Goal: Transaction & Acquisition: Purchase product/service

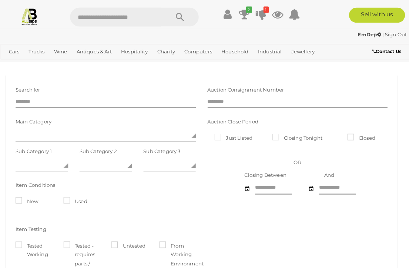
scroll to position [1, 0]
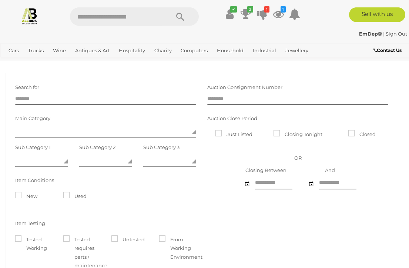
click at [246, 16] on icon at bounding box center [246, 13] width 10 height 13
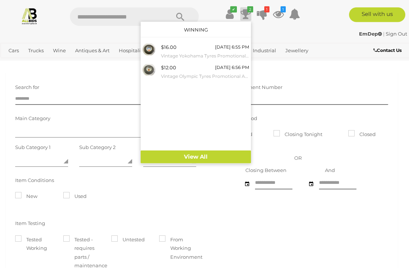
click at [88, 15] on input "text" at bounding box center [116, 16] width 92 height 19
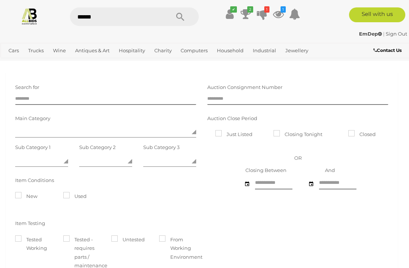
type input "*******"
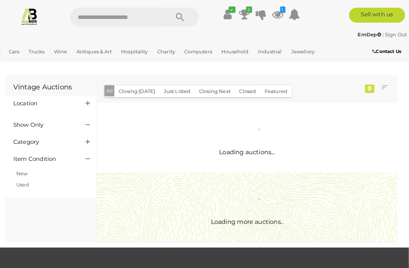
scroll to position [1, 0]
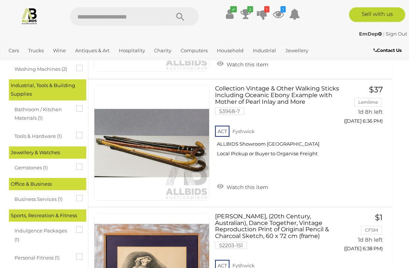
scroll to position [844, 6]
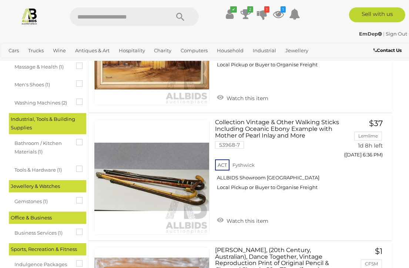
click at [90, 19] on input "text" at bounding box center [116, 16] width 92 height 19
type input "******"
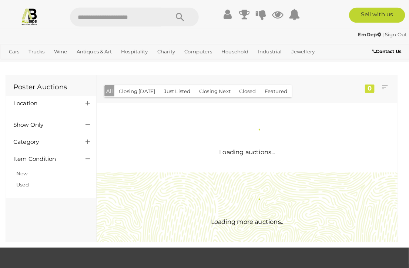
scroll to position [1, 0]
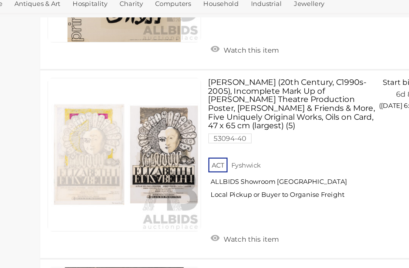
scroll to position [412, 0]
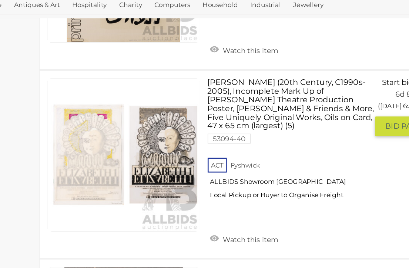
click at [355, 139] on span "BID PAGE" at bounding box center [369, 142] width 28 height 7
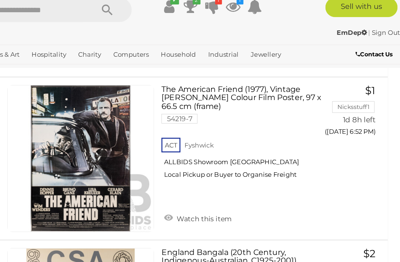
scroll to position [182, 9]
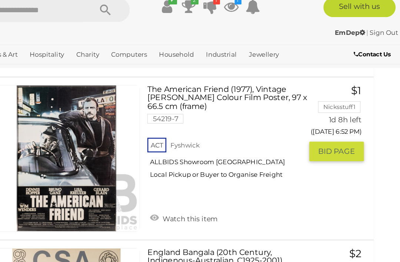
click at [338, 120] on span "BID PAGE" at bounding box center [352, 123] width 28 height 7
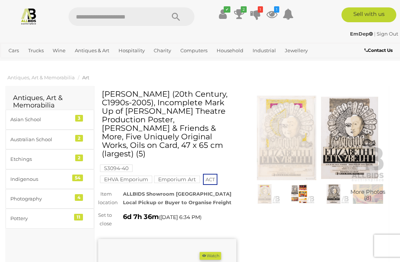
click at [317, 139] on img at bounding box center [317, 137] width 138 height 89
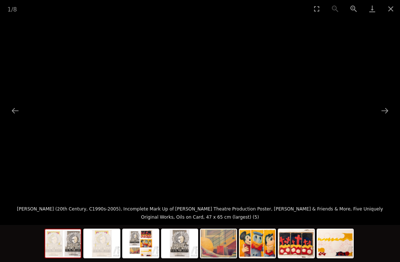
click at [386, 112] on button "Next slide" at bounding box center [385, 110] width 16 height 14
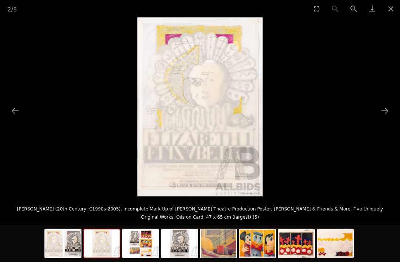
click at [387, 112] on button "Next slide" at bounding box center [385, 110] width 16 height 14
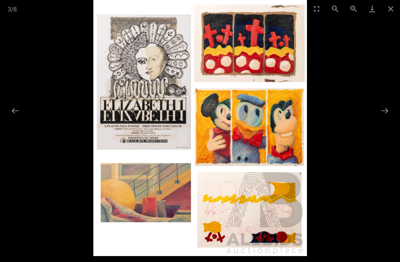
click at [388, 111] on button "Next slide" at bounding box center [385, 110] width 16 height 14
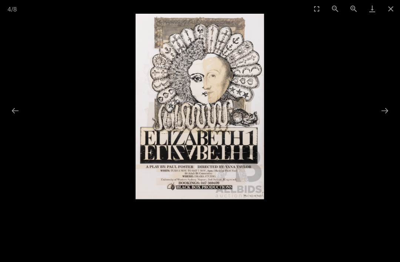
click at [388, 109] on button "Next slide" at bounding box center [385, 110] width 16 height 14
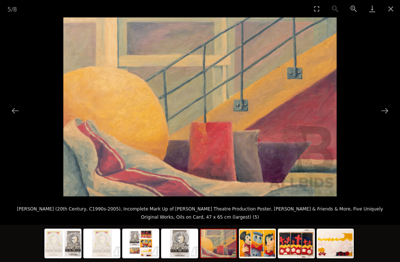
click at [383, 110] on button "Next slide" at bounding box center [385, 110] width 16 height 14
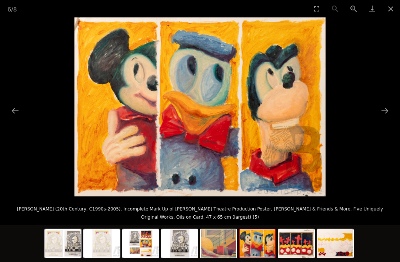
click at [388, 109] on button "Next slide" at bounding box center [385, 110] width 16 height 14
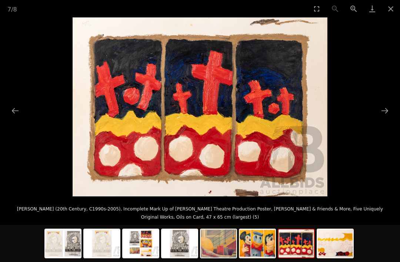
click at [387, 110] on button "Next slide" at bounding box center [385, 110] width 16 height 14
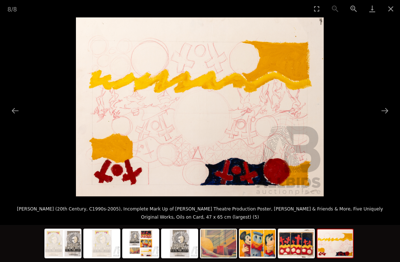
click at [388, 110] on button "Next slide" at bounding box center [385, 110] width 16 height 14
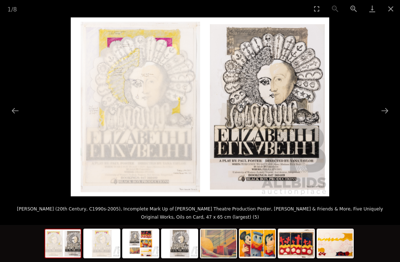
click at [389, 8] on button "Close gallery" at bounding box center [391, 8] width 19 height 17
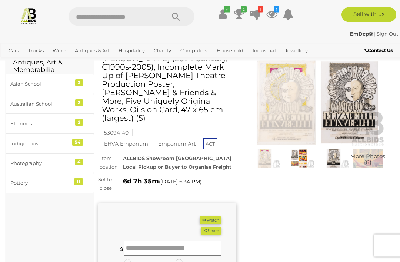
scroll to position [36, 0]
click at [211, 216] on button "Watch" at bounding box center [210, 220] width 21 height 8
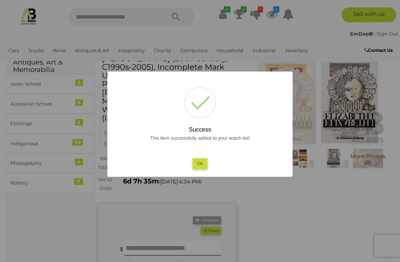
click at [198, 169] on button "Ok" at bounding box center [200, 163] width 15 height 11
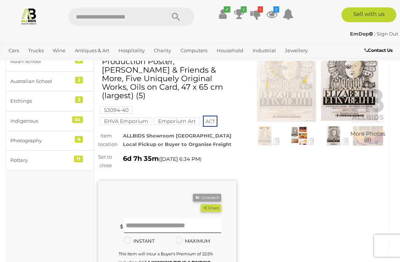
scroll to position [59, 0]
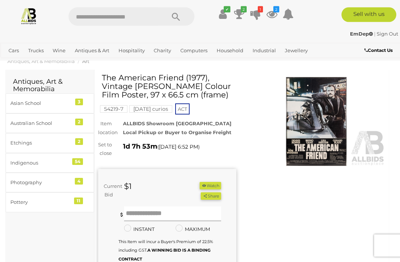
click at [135, 219] on input "text" at bounding box center [172, 214] width 97 height 15
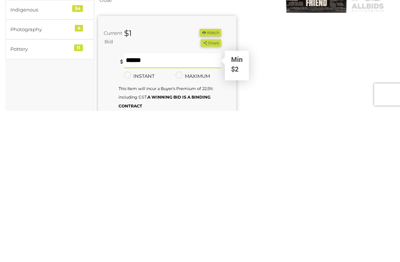
type input "*"
click at [210, 190] on button "Share" at bounding box center [211, 194] width 20 height 8
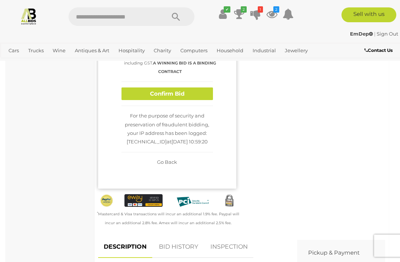
click at [152, 96] on button "Confirm Bid" at bounding box center [168, 93] width 92 height 13
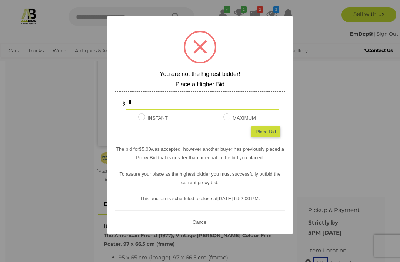
click at [323, 135] on div at bounding box center [200, 131] width 400 height 262
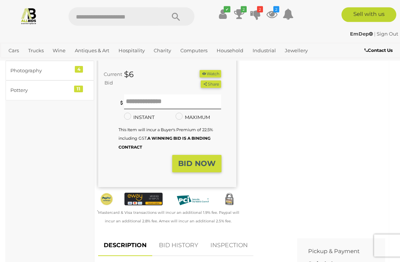
scroll to position [98, 0]
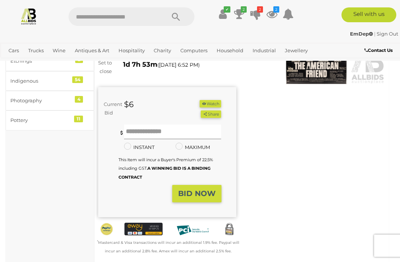
click at [135, 137] on input "text" at bounding box center [172, 132] width 97 height 15
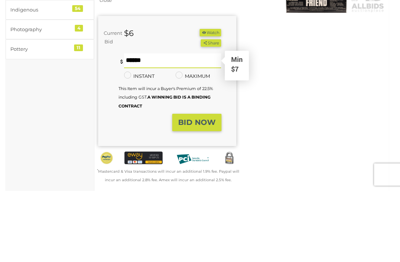
type input "**"
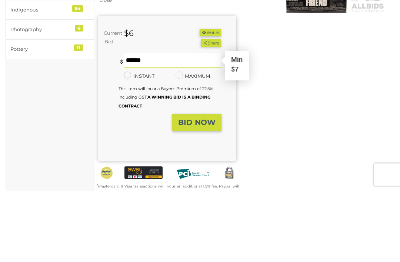
click at [210, 110] on button "Share" at bounding box center [211, 114] width 20 height 8
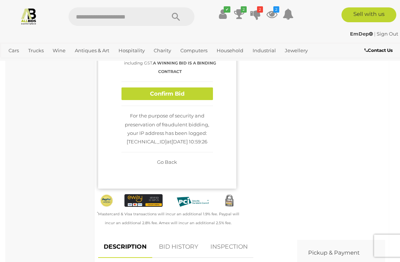
click at [195, 97] on button "Confirm Bid" at bounding box center [168, 93] width 92 height 13
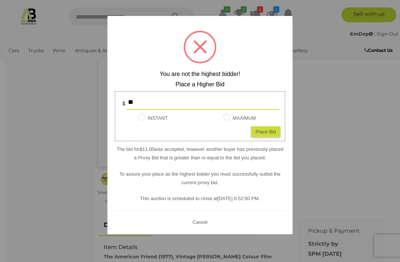
click at [324, 125] on div at bounding box center [200, 131] width 400 height 262
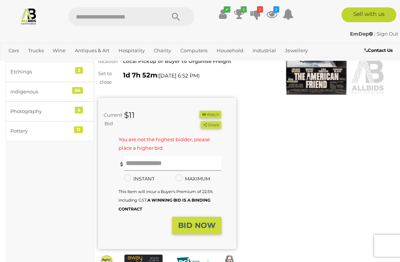
click at [136, 171] on input "text" at bounding box center [172, 163] width 97 height 15
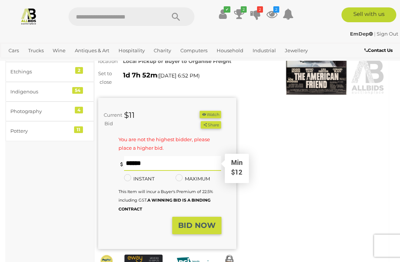
scroll to position [87, 0]
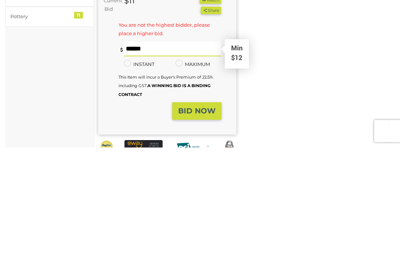
type input "**"
click at [210, 122] on button "Share" at bounding box center [211, 126] width 20 height 8
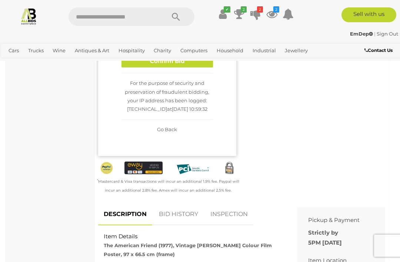
click at [135, 67] on button "Confirm Bid" at bounding box center [168, 61] width 92 height 13
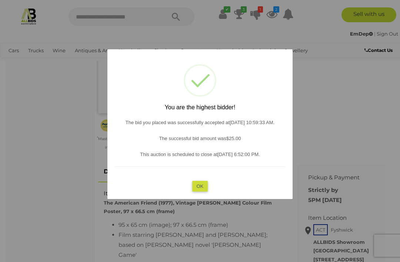
click at [200, 180] on button "OK" at bounding box center [200, 185] width 16 height 11
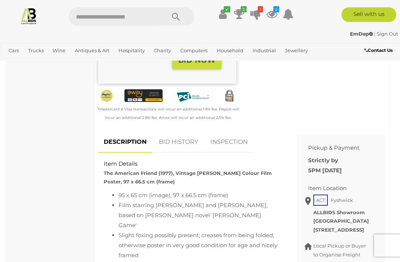
scroll to position [232, 0]
click at [258, 186] on div "Item Details The American Friend (1977), Vintage [PERSON_NAME] Colour Film Post…" at bounding box center [192, 173] width 188 height 26
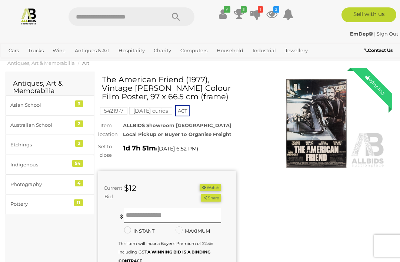
scroll to position [0, 0]
